Goal: Task Accomplishment & Management: Use online tool/utility

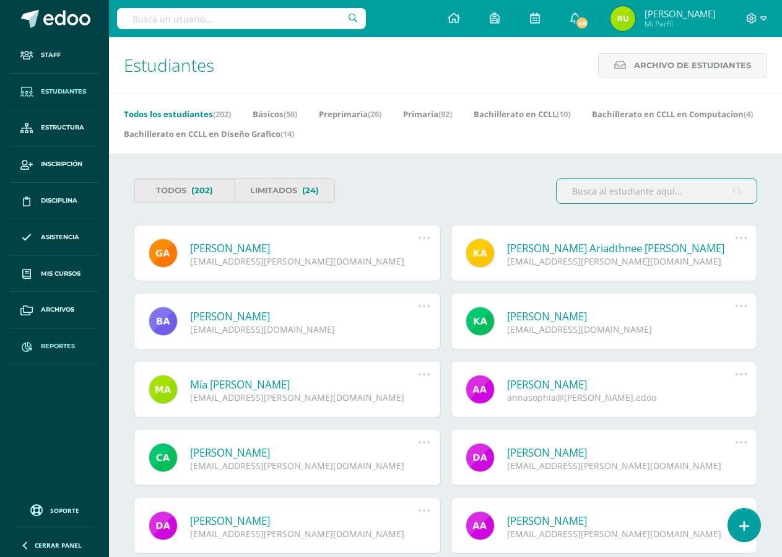
click at [58, 342] on span "Reportes" at bounding box center [58, 346] width 34 height 10
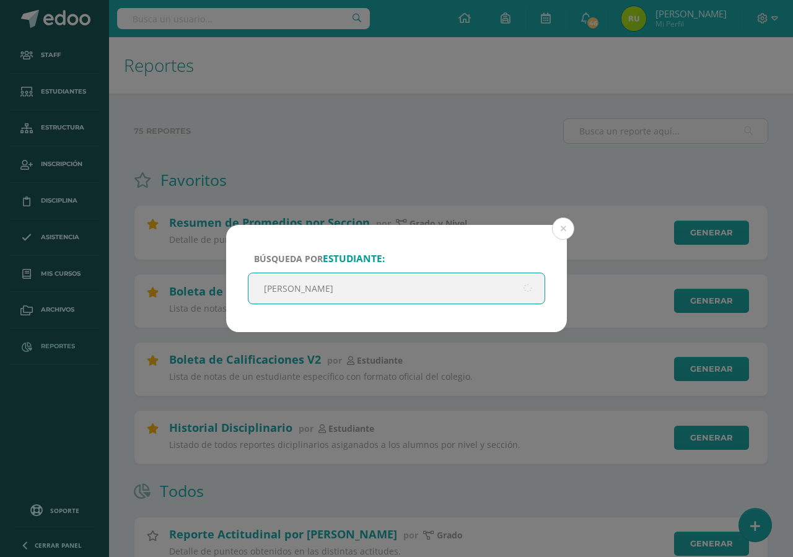
type input "[PERSON_NAME]"
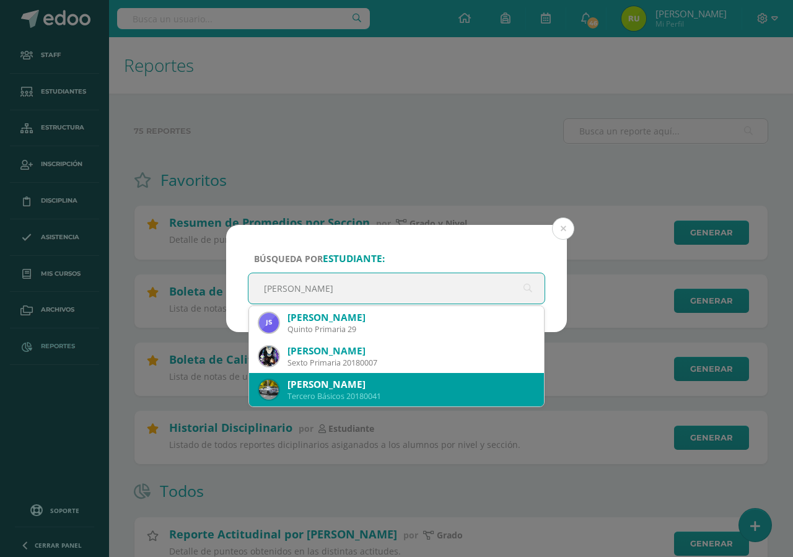
click at [384, 395] on div "Tercero Básicos 20180041" at bounding box center [410, 396] width 246 height 11
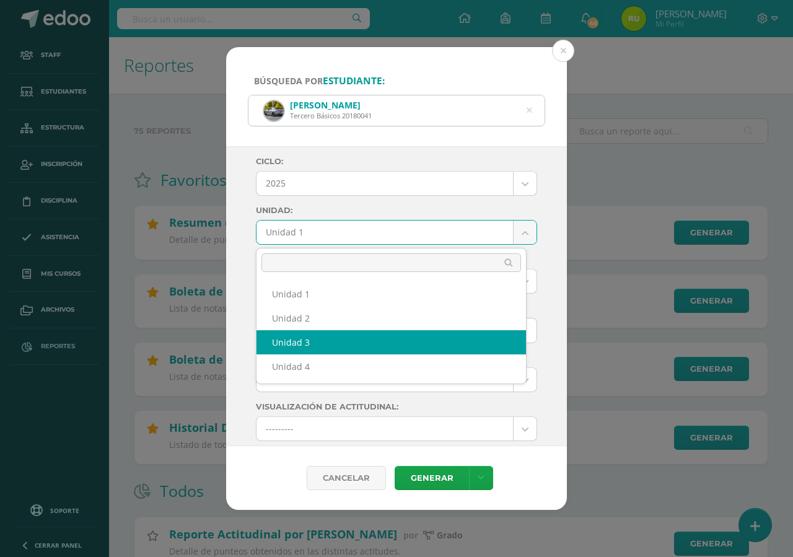
select select "Unidad 3"
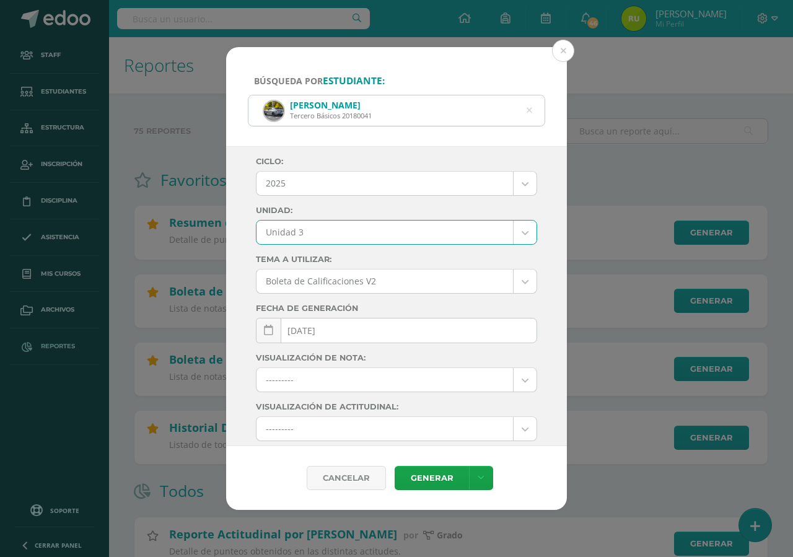
scroll to position [3, 0]
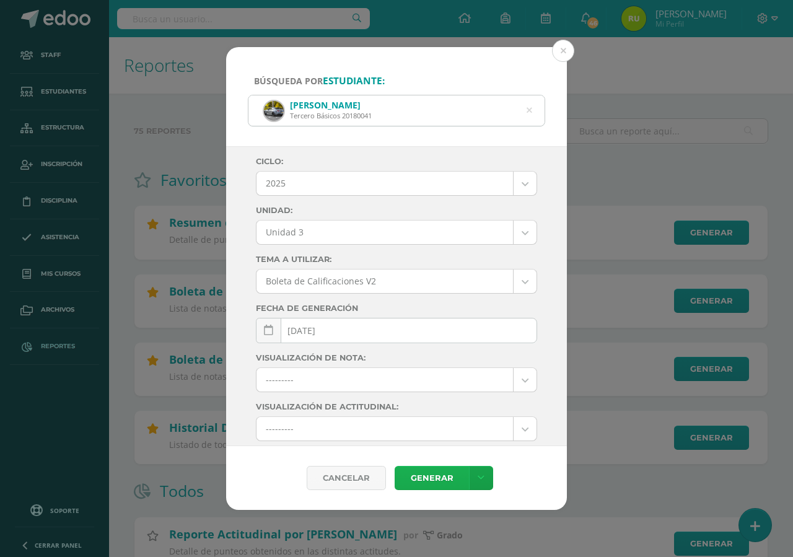
click at [437, 473] on link "Generar" at bounding box center [432, 478] width 74 height 24
